Goal: Share content

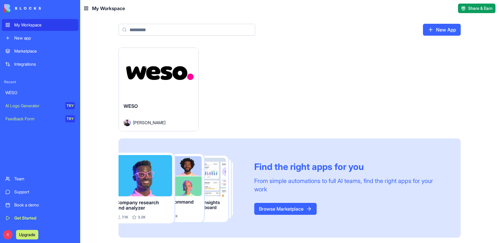
click at [162, 72] on button "Launch" at bounding box center [158, 73] width 45 height 12
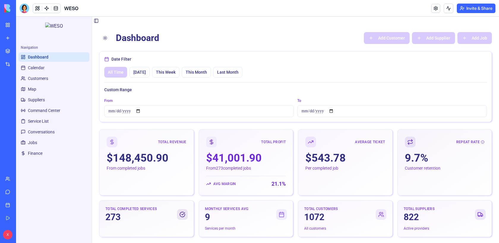
click at [475, 8] on button "Invite & Share" at bounding box center [476, 9] width 39 height 10
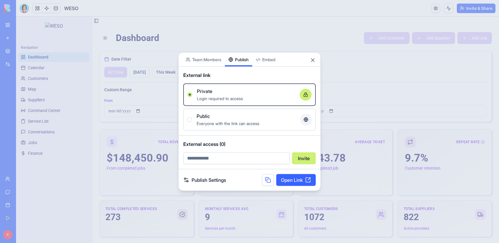
click at [244, 58] on button "Publish" at bounding box center [238, 60] width 27 height 14
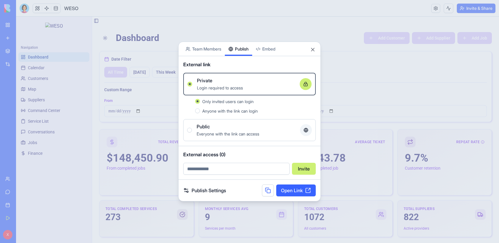
click at [307, 193] on link "Open Link" at bounding box center [295, 190] width 39 height 12
